Goal: Task Accomplishment & Management: Manage account settings

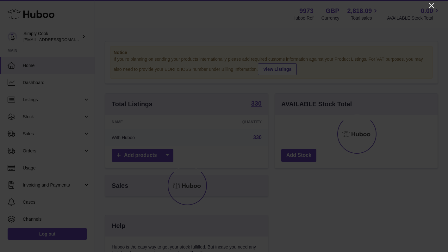
click at [434, 4] on icon "Close" at bounding box center [432, 6] width 8 height 8
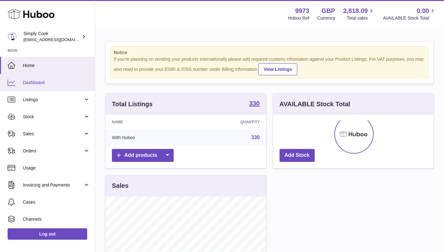
scroll to position [99, 160]
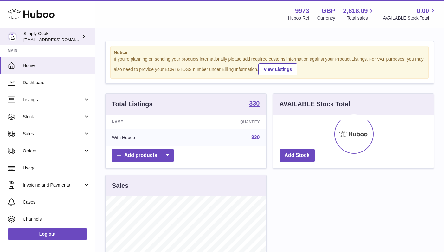
click at [79, 37] on span "[EMAIL_ADDRESS][DOMAIN_NAME]" at bounding box center [58, 39] width 70 height 5
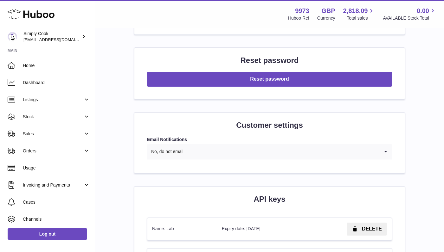
scroll to position [727, 0]
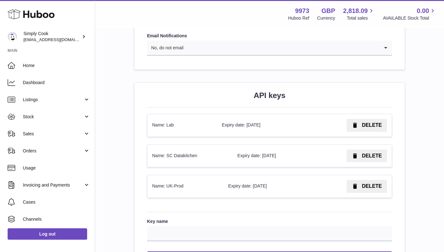
scroll to position [654, 0]
